Goal: Task Accomplishment & Management: Manage account settings

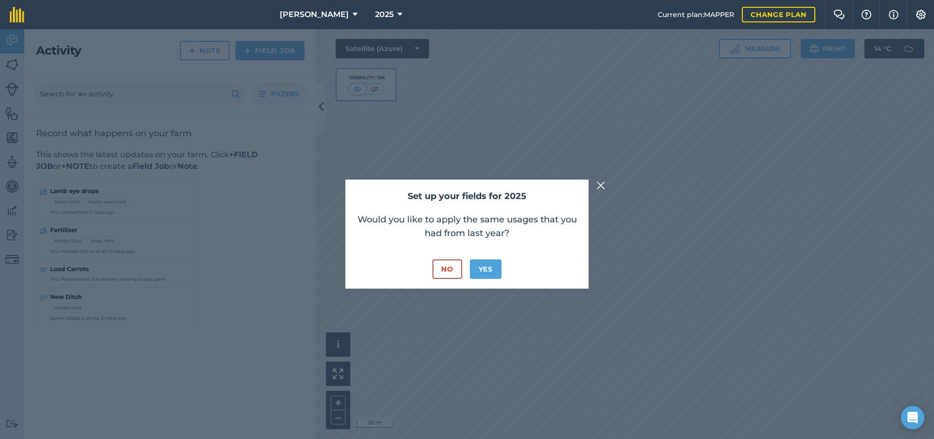
click at [449, 270] on button "No" at bounding box center [447, 268] width 29 height 19
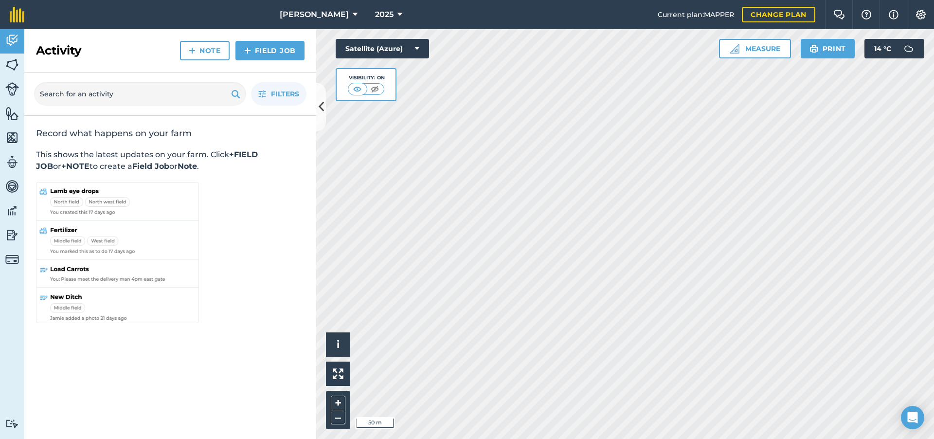
click at [327, 16] on button "[PERSON_NAME]" at bounding box center [319, 14] width 86 height 29
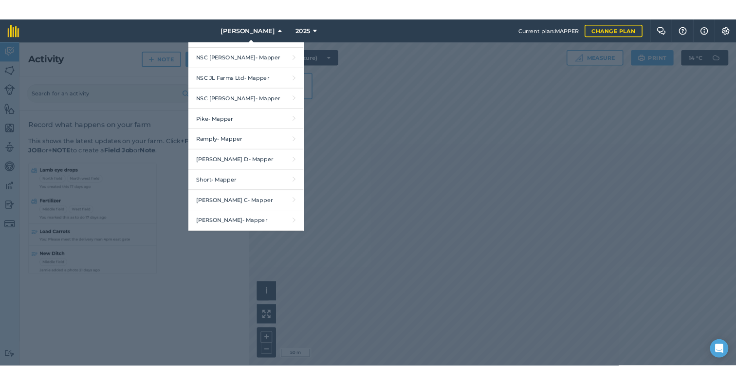
scroll to position [1248, 0]
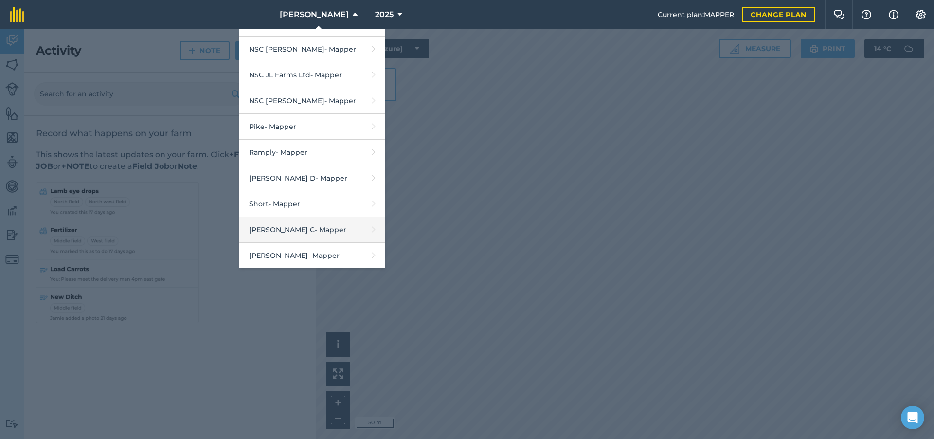
click at [325, 217] on link "[PERSON_NAME] C - Mapper" at bounding box center [312, 230] width 146 height 26
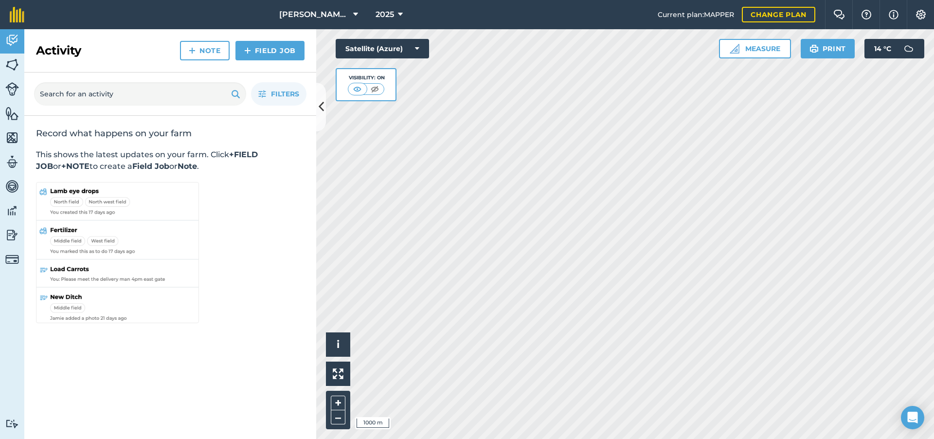
click at [8, 72] on link "Fields" at bounding box center [12, 66] width 24 height 24
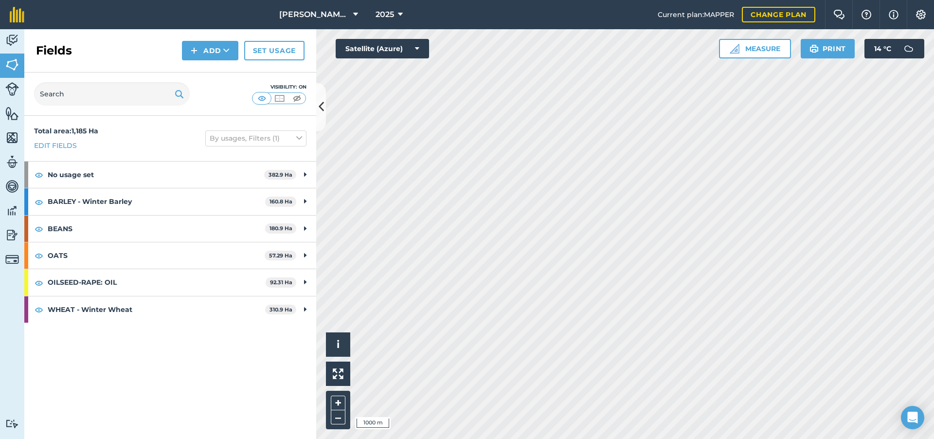
click at [324, 110] on button at bounding box center [321, 107] width 10 height 49
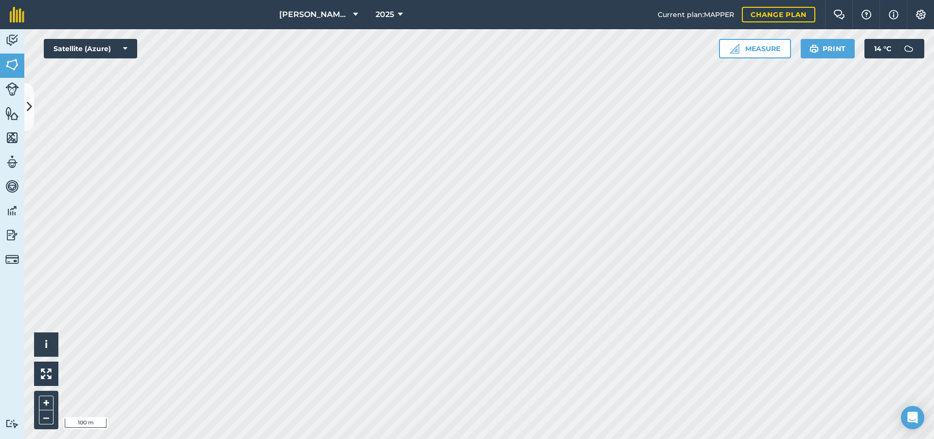
click at [29, 103] on icon at bounding box center [29, 106] width 5 height 17
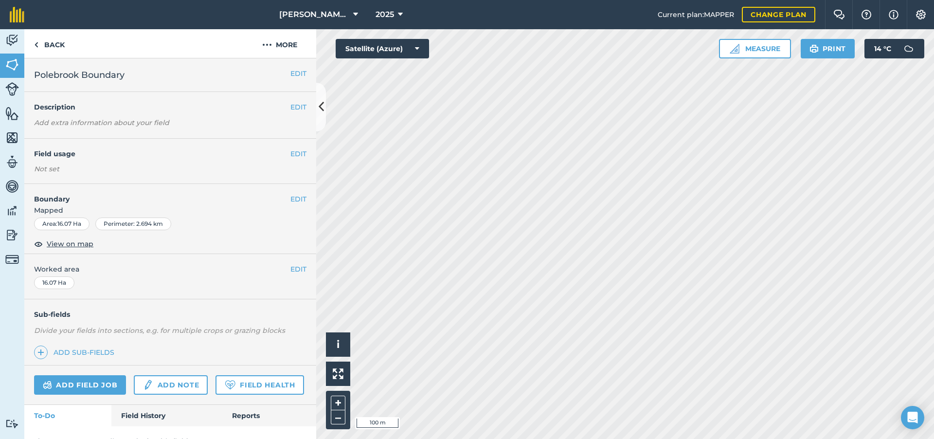
click at [308, 155] on div "EDIT Field usage Not set" at bounding box center [170, 161] width 292 height 45
click at [299, 155] on button "EDIT" at bounding box center [299, 153] width 16 height 11
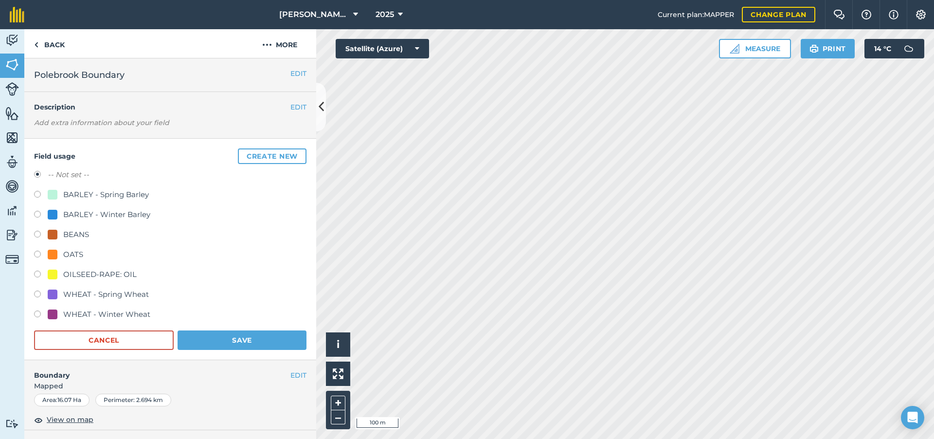
click at [39, 276] on label at bounding box center [41, 276] width 14 height 10
radio input "true"
radio input "false"
click at [211, 338] on button "Save" at bounding box center [242, 339] width 129 height 19
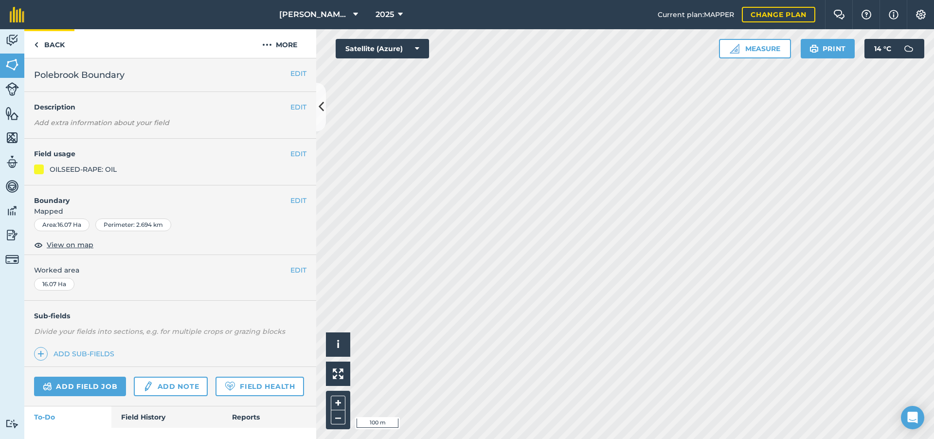
click at [43, 51] on link "Back" at bounding box center [49, 43] width 50 height 29
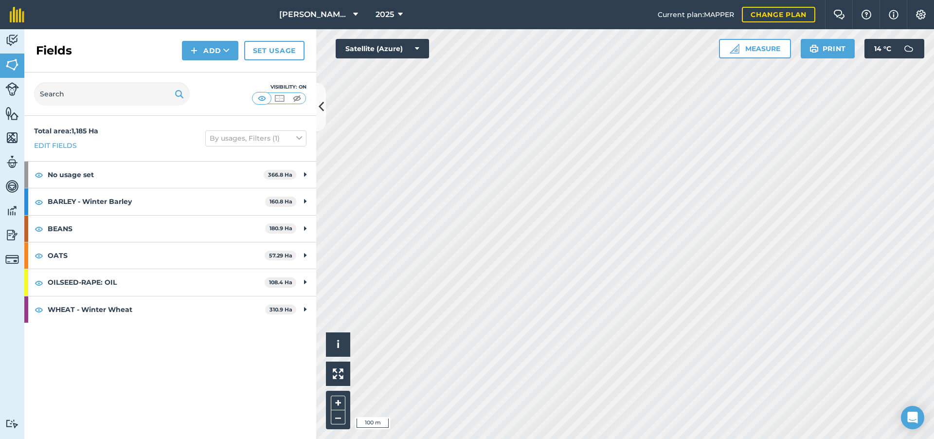
click at [317, 109] on button at bounding box center [321, 107] width 10 height 49
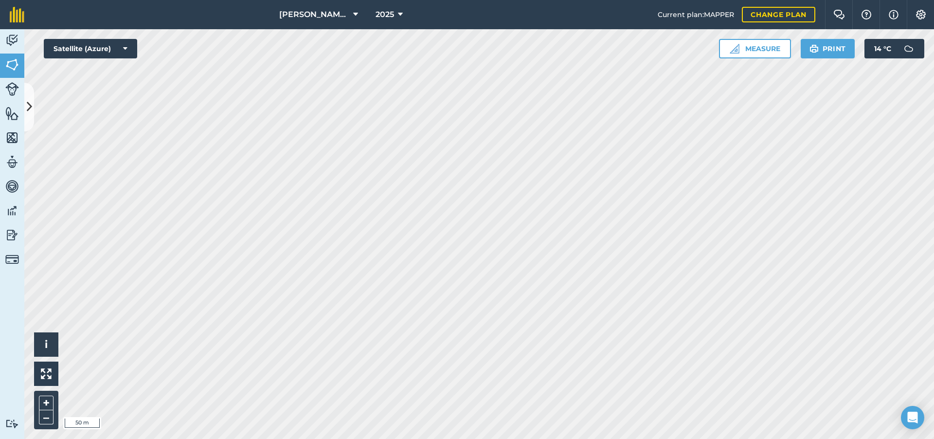
click at [30, 101] on icon at bounding box center [29, 106] width 5 height 17
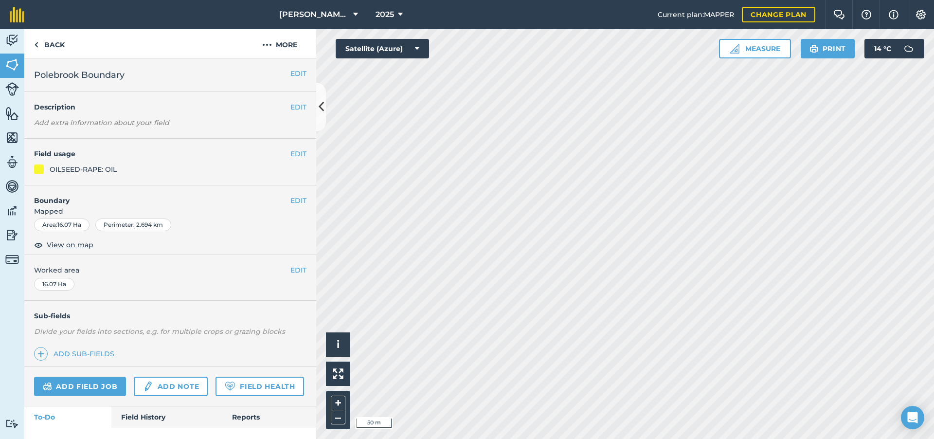
click at [300, 199] on button "EDIT" at bounding box center [299, 200] width 16 height 11
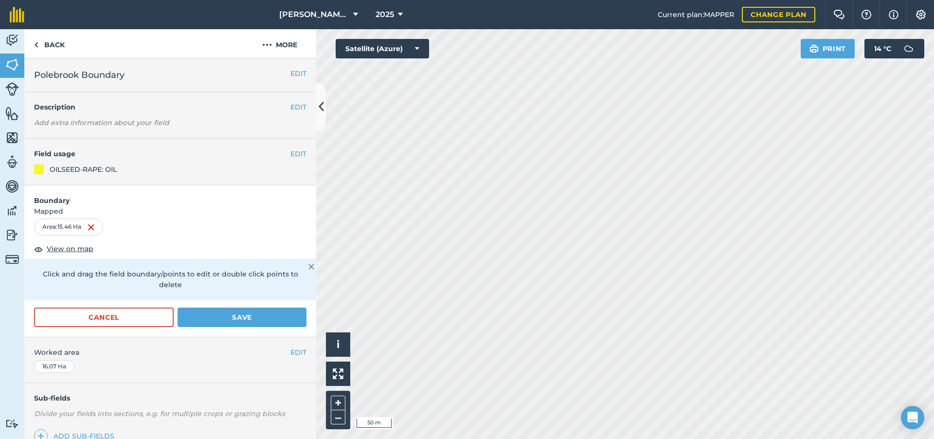
click at [229, 308] on button "Save" at bounding box center [242, 317] width 129 height 19
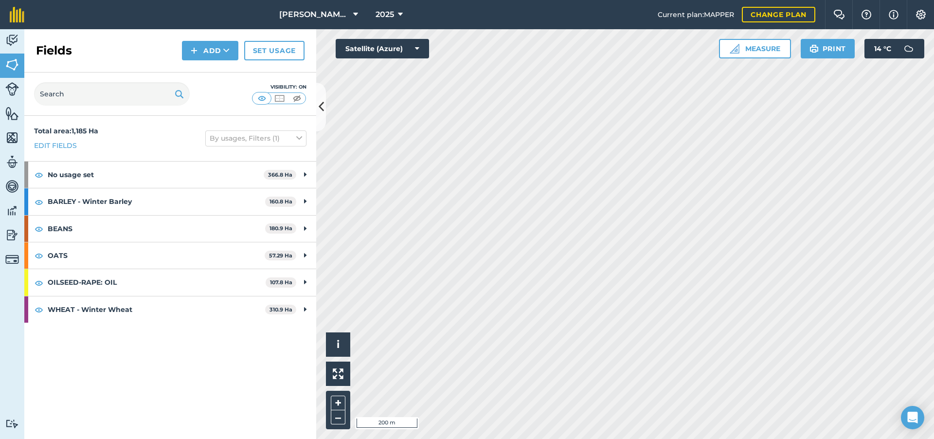
click at [322, 104] on icon at bounding box center [321, 106] width 5 height 17
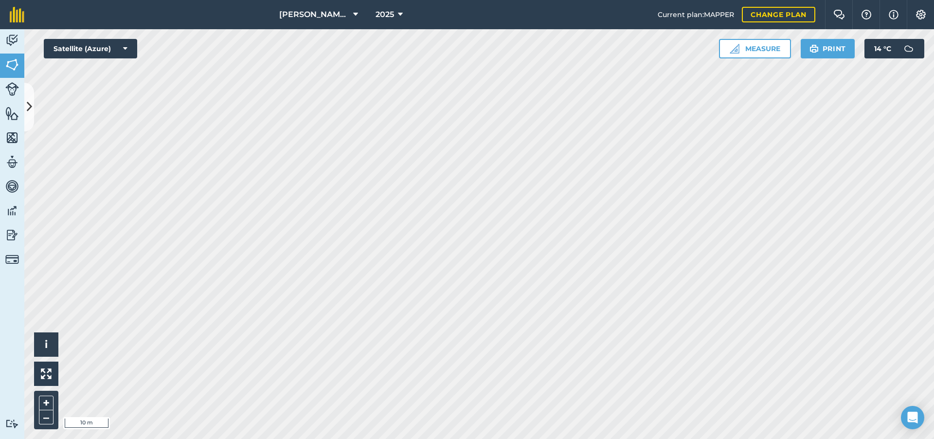
click at [31, 99] on icon at bounding box center [29, 106] width 5 height 17
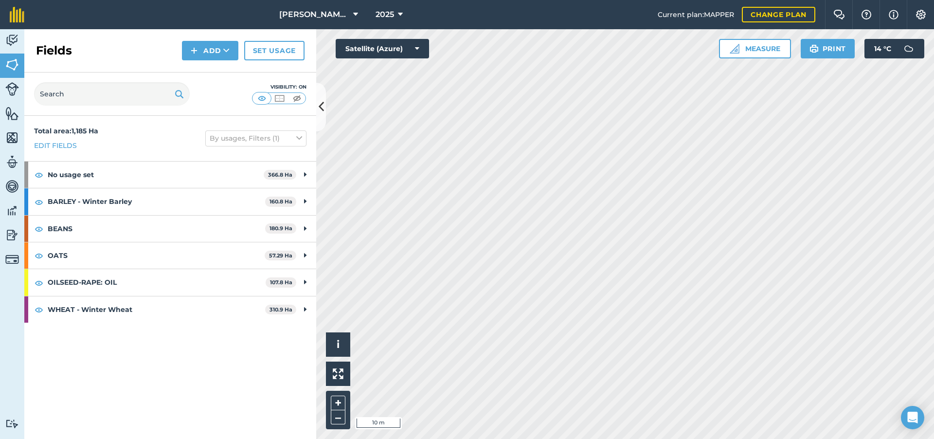
click at [213, 56] on button "Add" at bounding box center [210, 50] width 56 height 19
click at [219, 66] on link "Draw" at bounding box center [210, 72] width 54 height 21
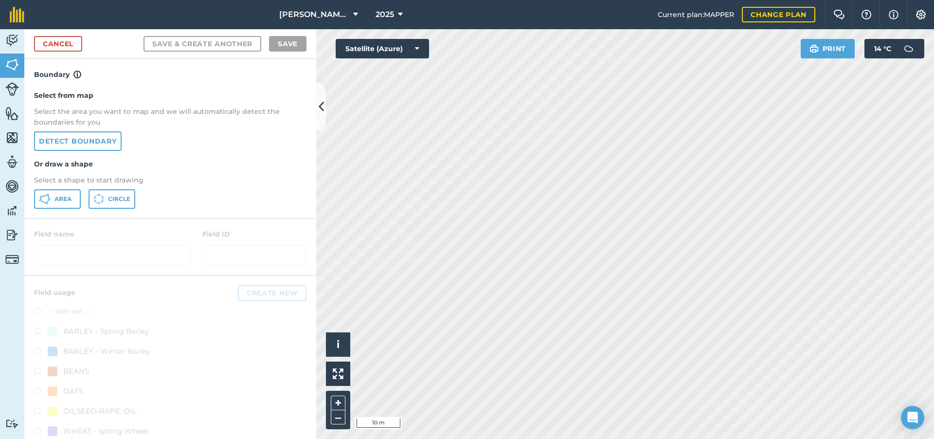
click at [62, 198] on span "Area" at bounding box center [63, 199] width 17 height 8
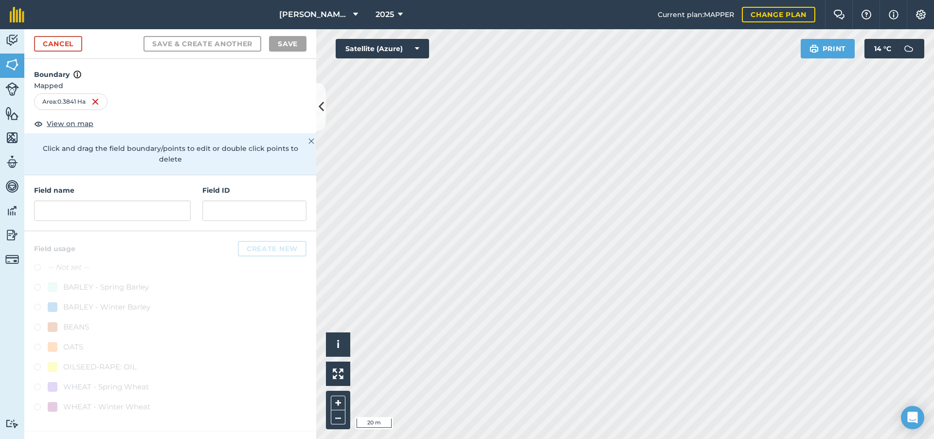
click at [62, 42] on link "Cancel" at bounding box center [58, 44] width 48 height 16
